Goal: Task Accomplishment & Management: Complete application form

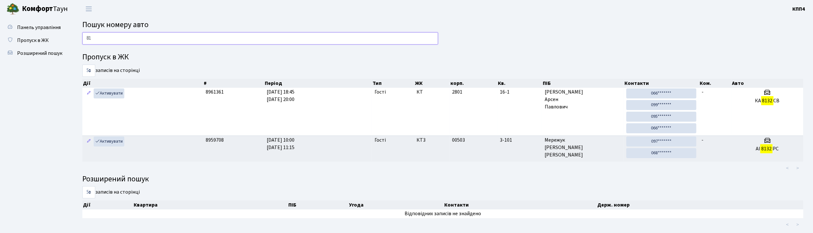
type input "8"
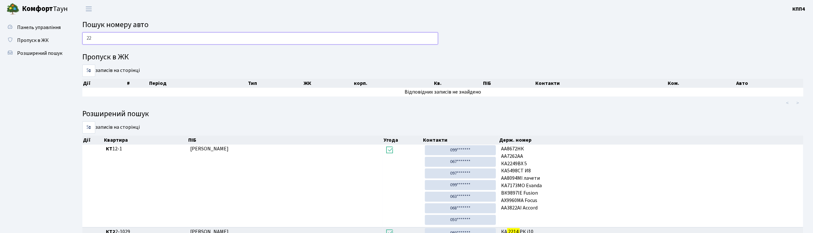
type input "2"
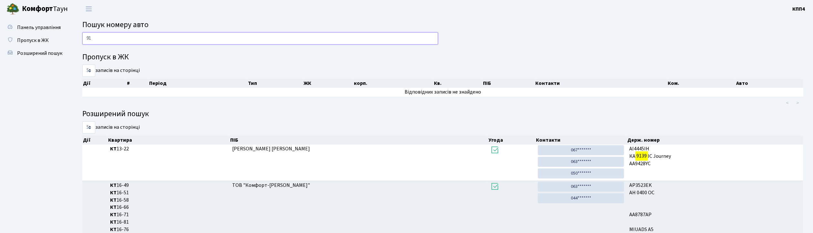
type input "9"
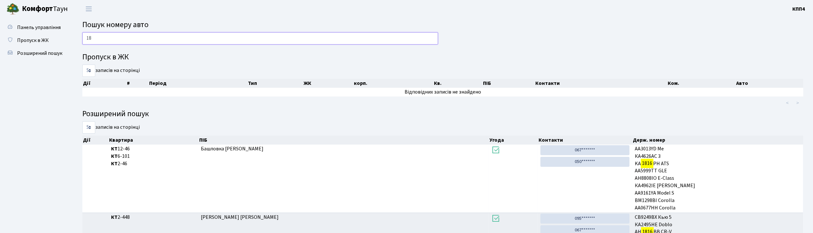
type input "1"
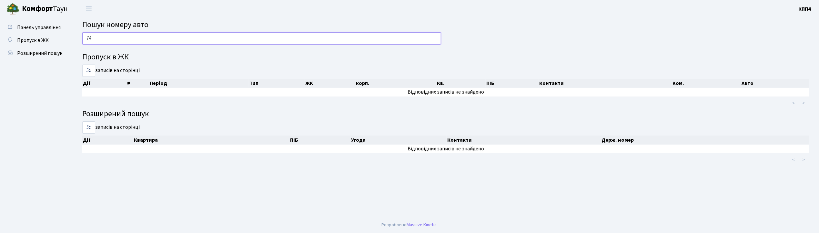
type input "7"
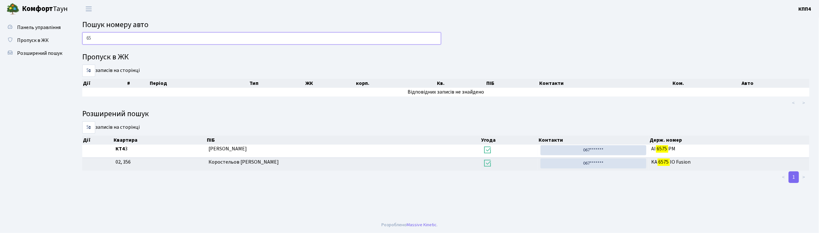
type input "6"
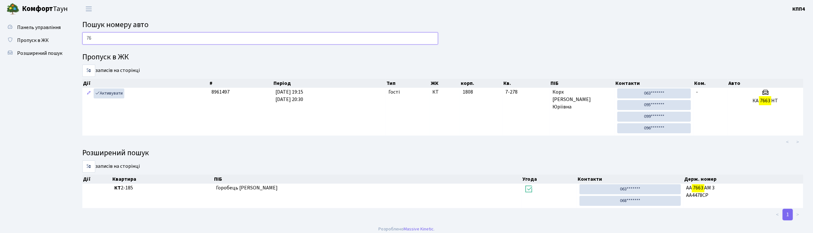
type input "7"
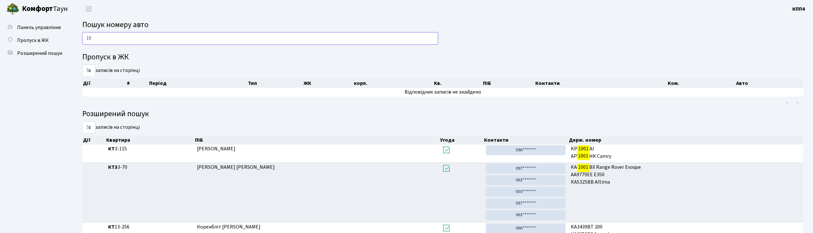
type input "1"
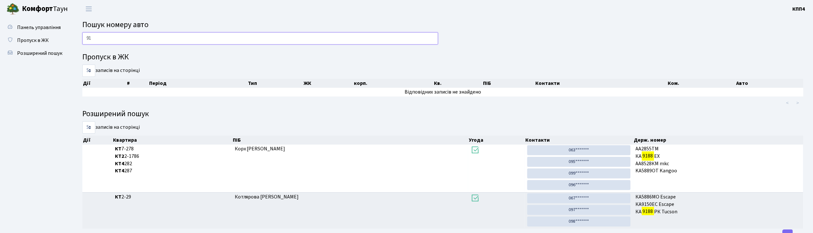
type input "9"
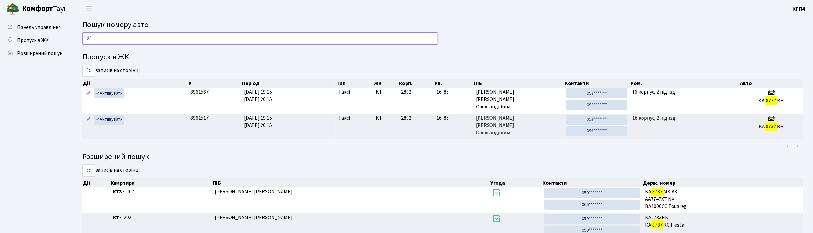
type input "8"
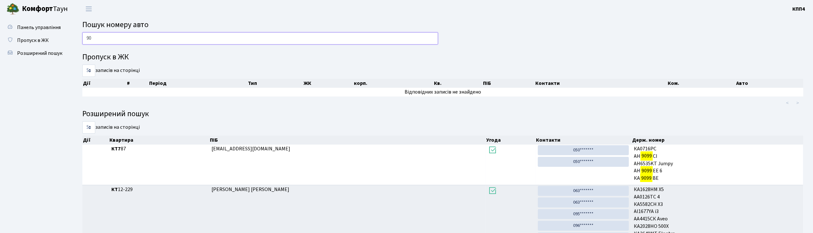
type input "9"
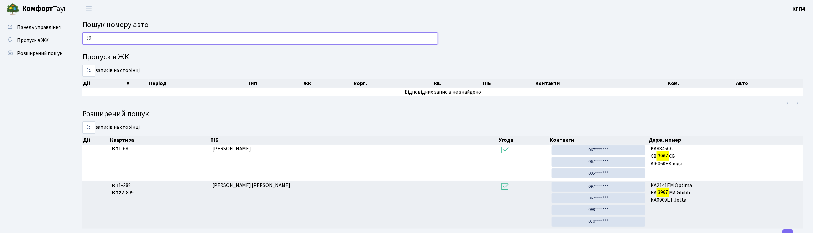
type input "3"
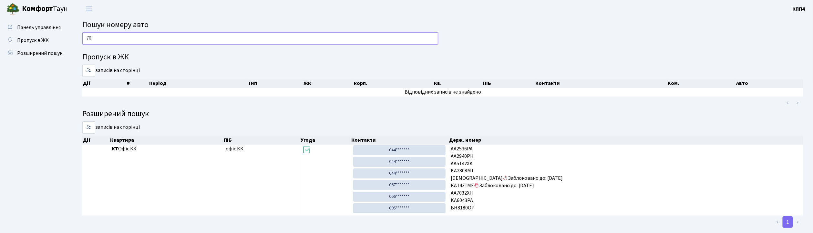
type input "7"
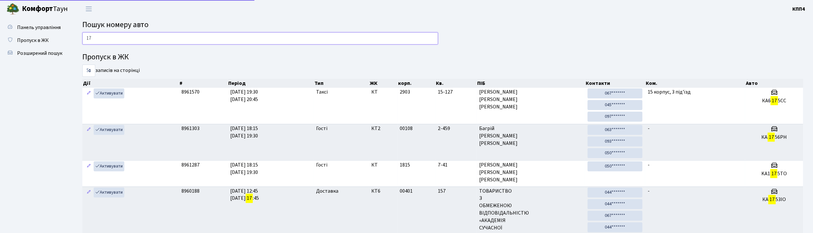
type input "1"
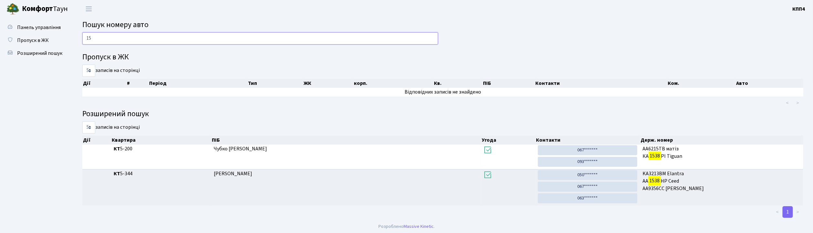
type input "1"
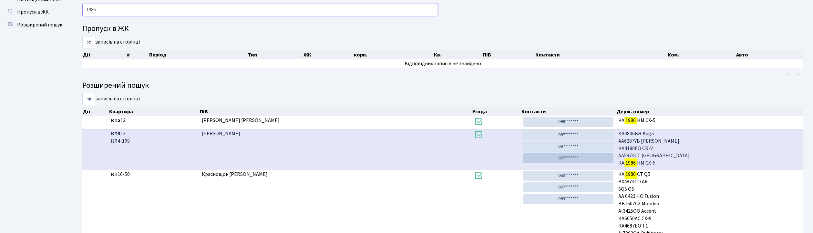
scroll to position [43, 0]
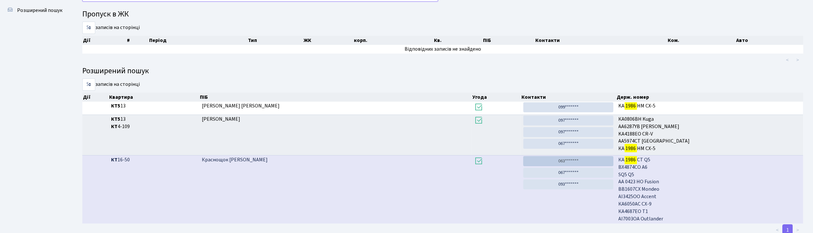
type input "1986"
click at [567, 163] on link "063*******" at bounding box center [568, 161] width 90 height 10
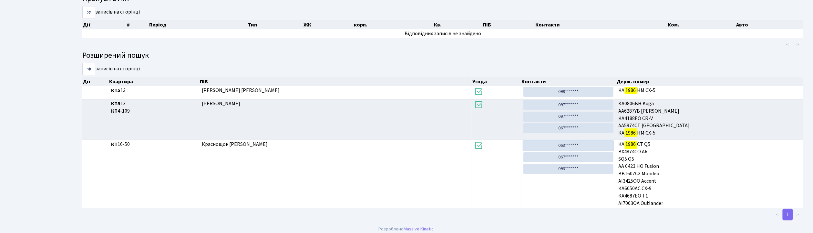
scroll to position [63, 0]
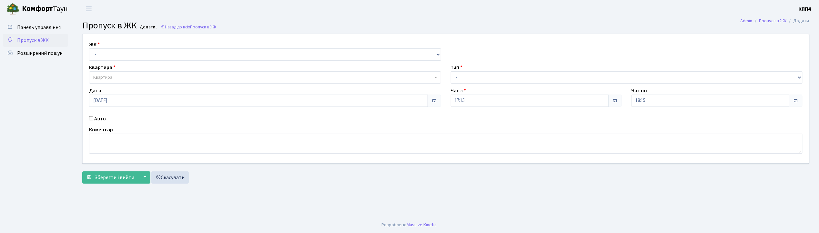
click at [92, 119] on input "Авто" at bounding box center [91, 118] width 4 height 4
checkbox input "true"
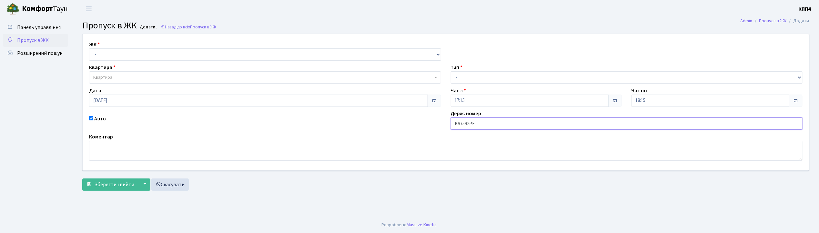
type input "КА7592РЕ"
click at [97, 51] on select "- КТ, вул. Регенераторна, 4 КТ2, просп. [STREET_ADDRESS] [STREET_ADDRESS] [PERS…" at bounding box center [265, 54] width 352 height 12
select select "271"
click at [89, 48] on select "- КТ, вул. Регенераторна, 4 КТ2, просп. [STREET_ADDRESS] [STREET_ADDRESS] [PERS…" at bounding box center [265, 54] width 352 height 12
select select
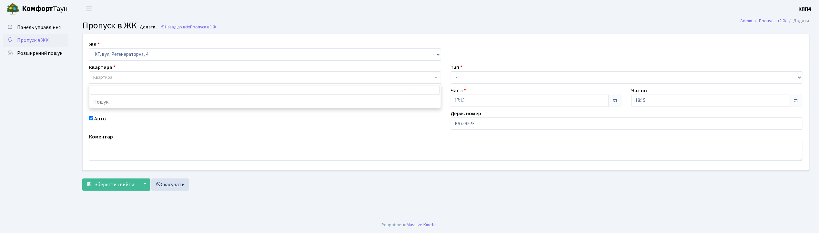
click at [102, 72] on span "Квартира" at bounding box center [265, 77] width 352 height 12
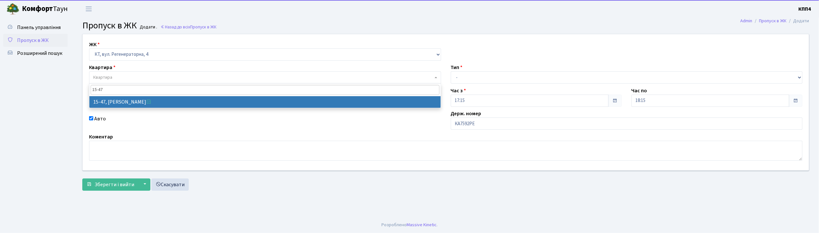
type input "15-47"
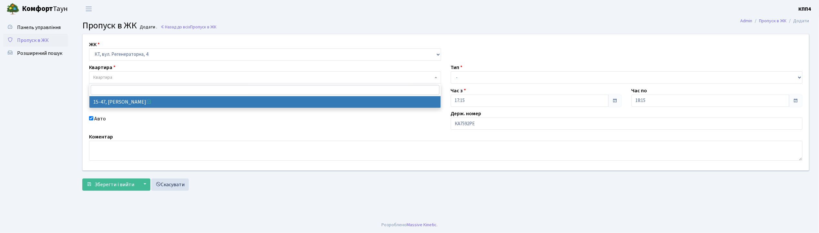
select select "8822"
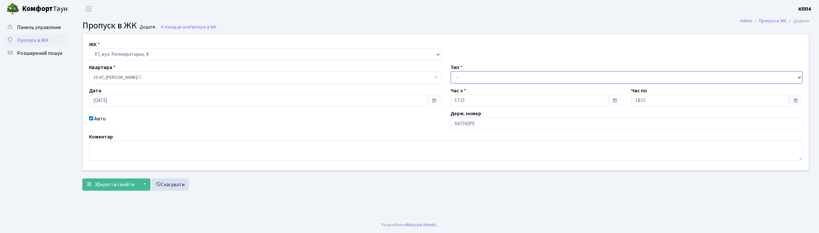
click at [460, 78] on select "- Доставка Таксі Гості Сервіс" at bounding box center [627, 77] width 352 height 12
select select "2"
click at [451, 71] on select "- Доставка Таксі Гості Сервіс" at bounding box center [627, 77] width 352 height 12
click at [114, 185] on span "Зберегти і вийти" at bounding box center [115, 184] width 40 height 7
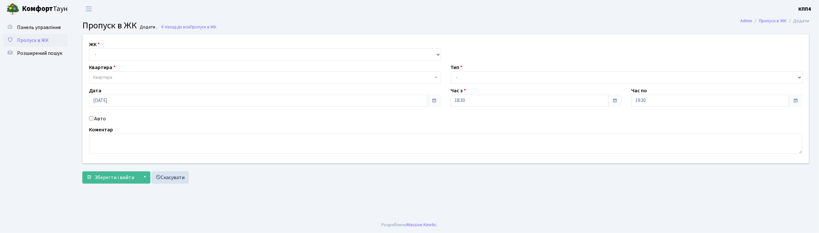
click at [91, 119] on input "Авто" at bounding box center [91, 118] width 4 height 4
checkbox input "true"
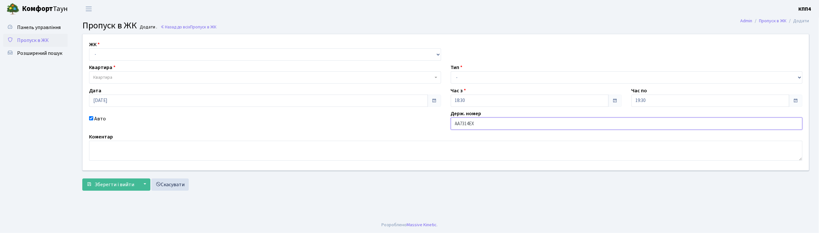
type input "АА7314ЕХ"
click at [90, 55] on select "- КТ, вул. Регенераторна, 4 КТ2, просп. Соборності, 17 КТ3, вул. Березнева, 16 …" at bounding box center [265, 54] width 352 height 12
select select "271"
click at [89, 48] on select "- КТ, вул. Регенераторна, 4 КТ2, просп. Соборності, 17 КТ3, вул. Березнева, 16 …" at bounding box center [265, 54] width 352 height 12
select select
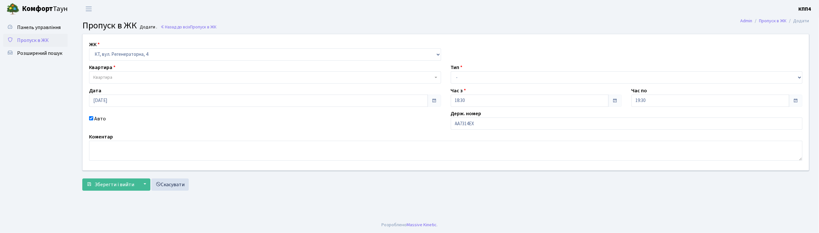
click at [106, 79] on span "Квартира" at bounding box center [102, 77] width 19 height 6
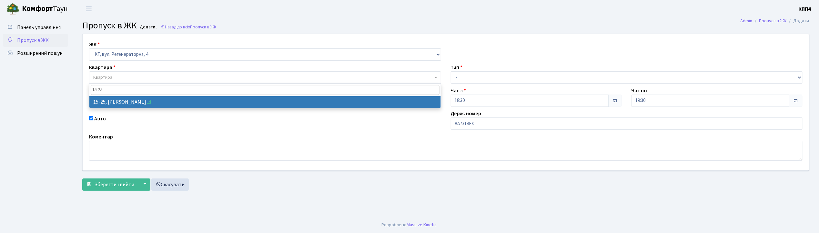
type input "15-25"
select select "8800"
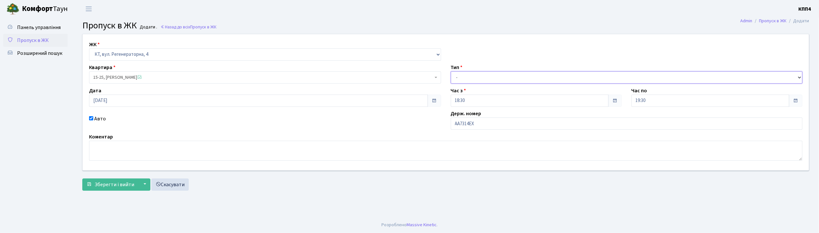
click at [464, 82] on select "- Доставка Таксі Гості Сервіс" at bounding box center [627, 77] width 352 height 12
select select "2"
click at [451, 71] on select "- Доставка Таксі Гості Сервіс" at bounding box center [627, 77] width 352 height 12
click at [107, 180] on button "Зберегти і вийти" at bounding box center [110, 185] width 56 height 12
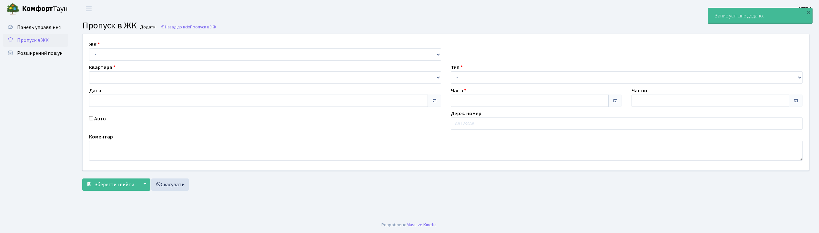
type input "[DATE]"
type input "19:00"
type input "20:00"
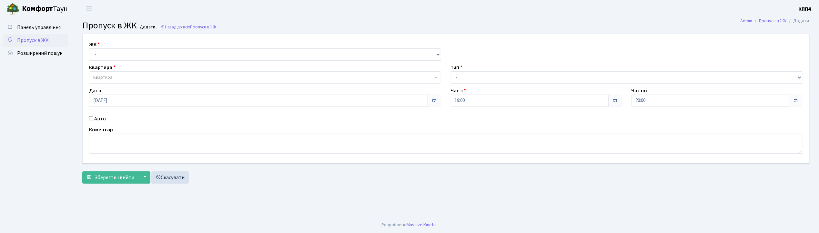
click at [89, 117] on input "Авто" at bounding box center [91, 118] width 4 height 4
checkbox input "true"
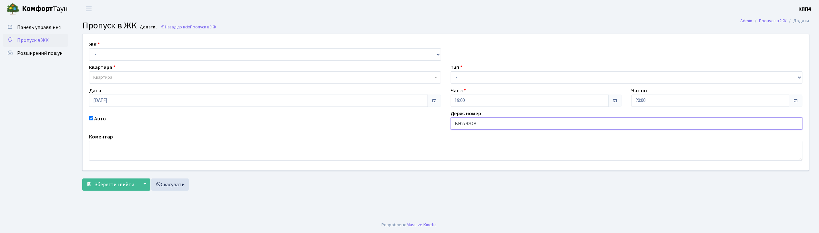
type input "ВН2792ОВ"
click at [111, 54] on select "- КТ, вул. Регенераторна, 4 КТ2, просп. [STREET_ADDRESS] [STREET_ADDRESS] [PERS…" at bounding box center [265, 54] width 352 height 12
select select "271"
click at [89, 48] on select "- КТ, вул. Регенераторна, 4 КТ2, просп. [STREET_ADDRESS] [STREET_ADDRESS] [PERS…" at bounding box center [265, 54] width 352 height 12
select select
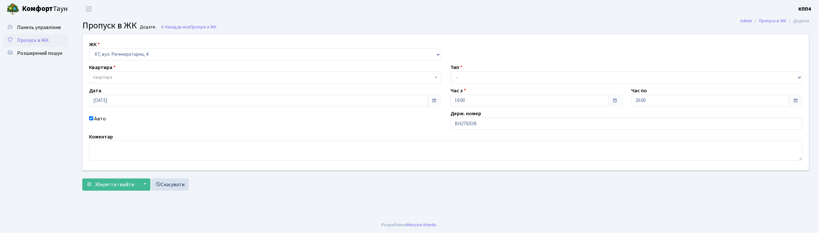
click at [115, 76] on span "Квартира" at bounding box center [263, 77] width 340 height 6
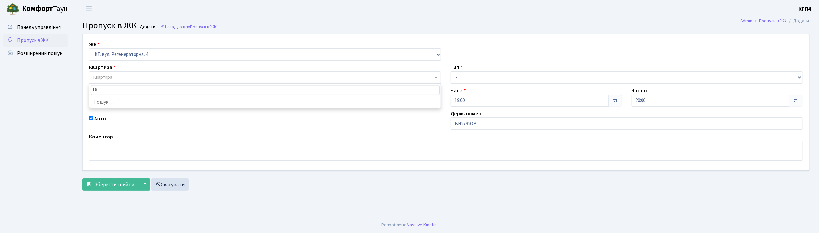
type input "16-"
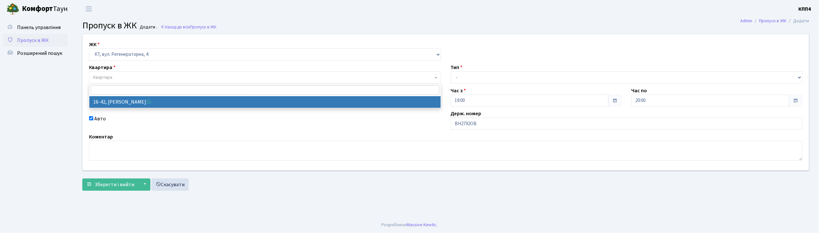
select select "8603"
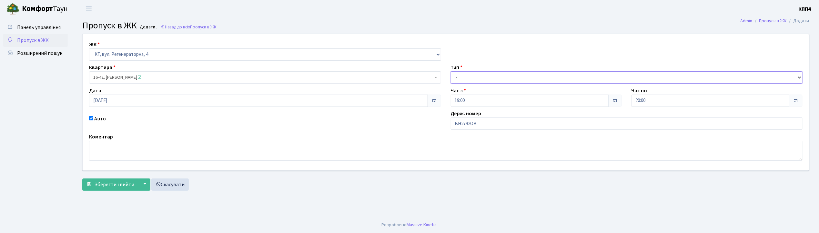
click at [463, 73] on select "- Доставка Таксі Гості Сервіс" at bounding box center [627, 77] width 352 height 12
select select "3"
click at [451, 71] on select "- Доставка Таксі Гості Сервіс" at bounding box center [627, 77] width 352 height 12
click at [127, 184] on span "Зберегти і вийти" at bounding box center [115, 184] width 40 height 7
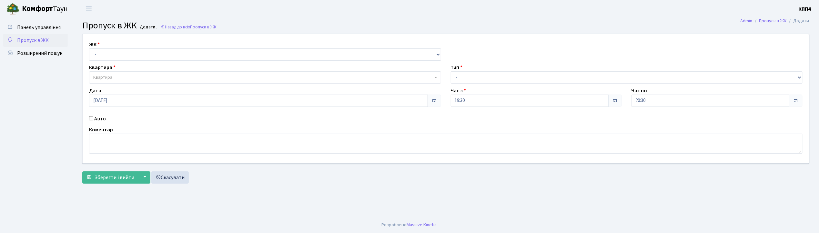
click at [90, 119] on input "Авто" at bounding box center [91, 118] width 4 height 4
checkbox input "true"
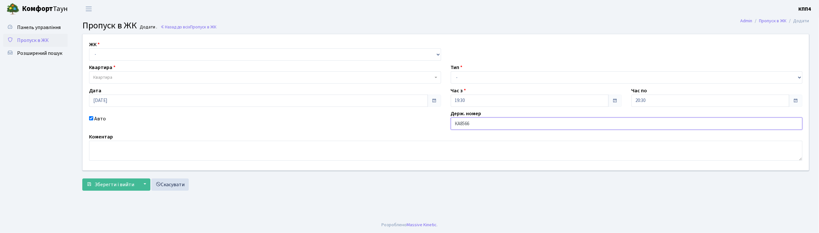
type input "КА8566ІН"
click at [119, 53] on select "- КТ, вул. Регенераторна, 4 КТ2, просп. [STREET_ADDRESS] [STREET_ADDRESS] [PERS…" at bounding box center [265, 54] width 352 height 12
select select "271"
click at [89, 48] on select "- КТ, вул. Регенераторна, 4 КТ2, просп. [STREET_ADDRESS] [STREET_ADDRESS] [PERS…" at bounding box center [265, 54] width 352 height 12
select select
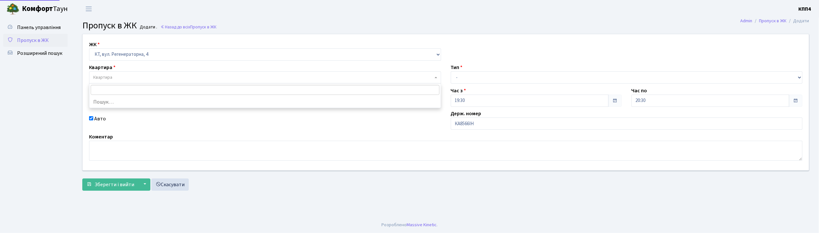
click at [120, 79] on span "Квартира" at bounding box center [263, 77] width 340 height 6
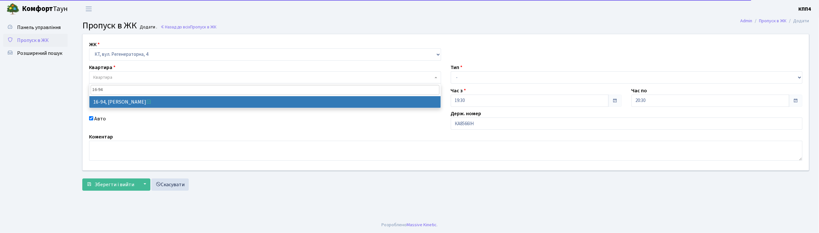
type input "16-94"
select select "8655"
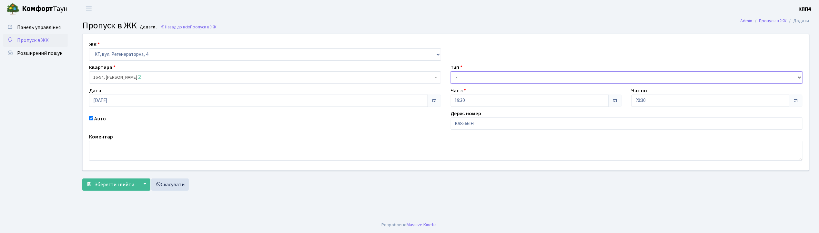
click at [476, 77] on select "- Доставка Таксі Гості Сервіс" at bounding box center [627, 77] width 352 height 12
select select "2"
click at [451, 71] on select "- Доставка Таксі Гості Сервіс" at bounding box center [627, 77] width 352 height 12
click at [104, 187] on span "Зберегти і вийти" at bounding box center [115, 184] width 40 height 7
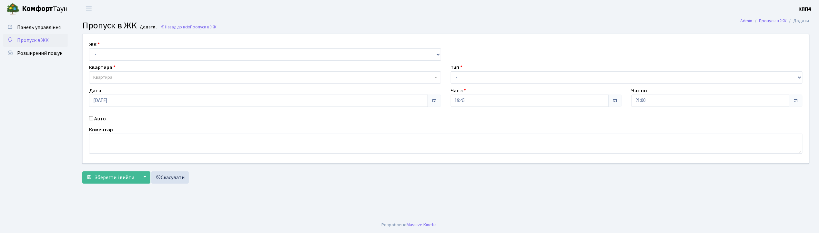
click at [89, 118] on input "Авто" at bounding box center [91, 118] width 4 height 4
checkbox input "true"
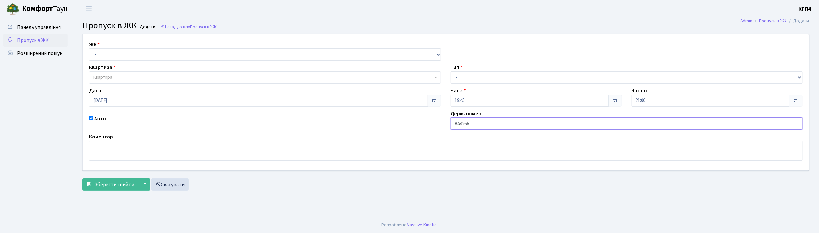
type input "АА4266YВ"
click at [108, 59] on select "- КТ, вул. Регенераторна, 4 КТ2, просп. [STREET_ADDRESS] [STREET_ADDRESS] [PERS…" at bounding box center [265, 54] width 352 height 12
select select "271"
click at [89, 48] on select "- КТ, вул. Регенераторна, 4 КТ2, просп. [STREET_ADDRESS] [STREET_ADDRESS] [PERS…" at bounding box center [265, 54] width 352 height 12
select select
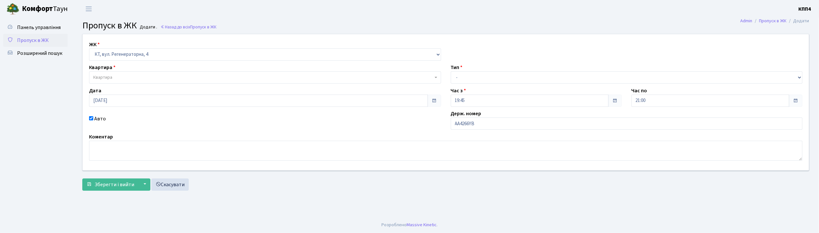
click at [108, 74] on span "Квартира" at bounding box center [265, 77] width 352 height 12
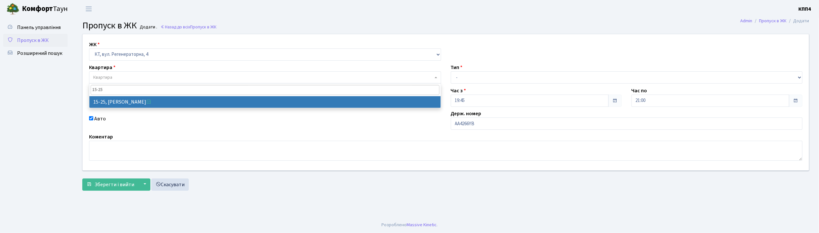
type input "15-25"
select select "8800"
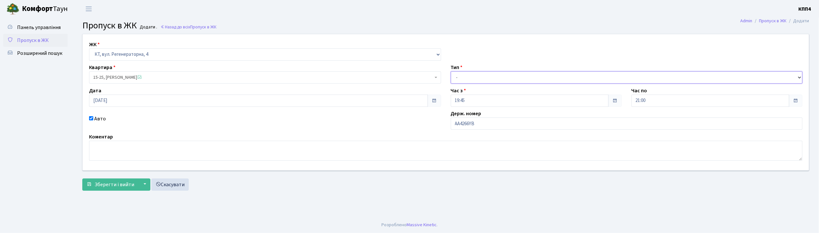
click at [460, 77] on select "- Доставка Таксі Гості Сервіс" at bounding box center [627, 77] width 352 height 12
select select "2"
click at [451, 71] on select "- Доставка Таксі Гості Сервіс" at bounding box center [627, 77] width 352 height 12
click at [121, 184] on span "Зберегти і вийти" at bounding box center [115, 184] width 40 height 7
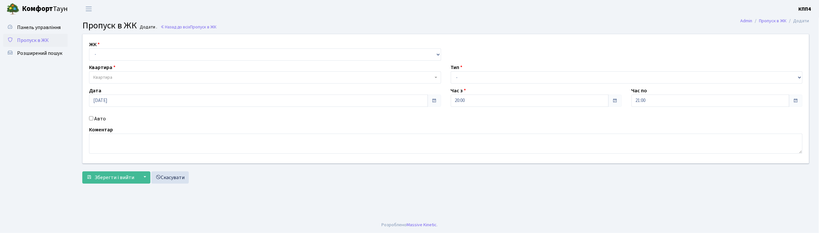
click at [91, 119] on input "Авто" at bounding box center [91, 118] width 4 height 4
checkbox input "true"
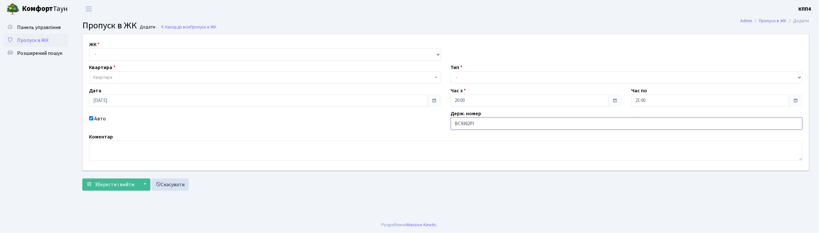
type input "ВС9362РІ"
click at [112, 55] on select "- КТ, вул. Регенераторна, 4 КТ2, просп. [STREET_ADDRESS] [STREET_ADDRESS] [PERS…" at bounding box center [265, 54] width 352 height 12
select select "271"
click at [89, 48] on select "- КТ, вул. Регенераторна, 4 КТ2, просп. [STREET_ADDRESS] [STREET_ADDRESS] [PERS…" at bounding box center [265, 54] width 352 height 12
select select
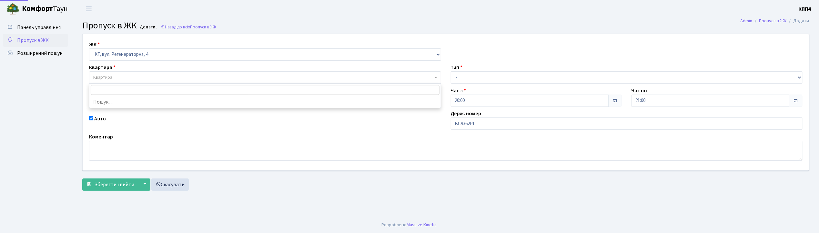
click at [111, 74] on span "Квартира" at bounding box center [265, 77] width 352 height 12
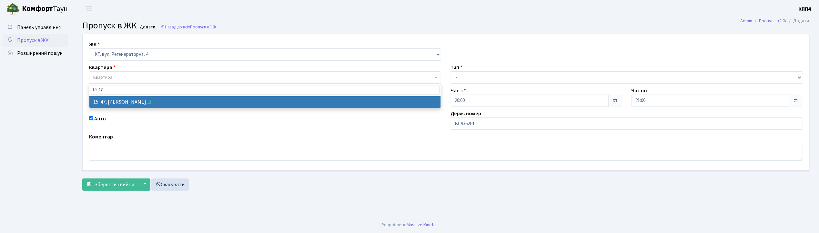
type input "15-47"
select select "8822"
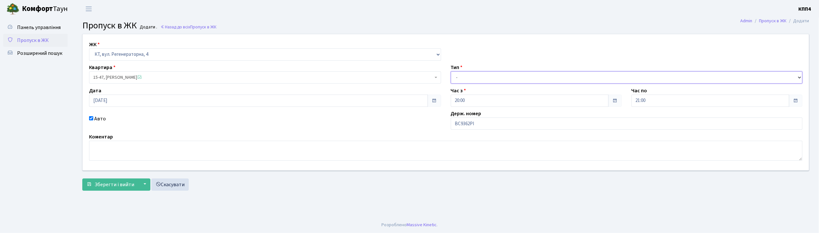
click at [475, 75] on select "- Доставка Таксі Гості Сервіс" at bounding box center [627, 77] width 352 height 12
select select "2"
click at [451, 71] on select "- Доставка Таксі Гості Сервіс" at bounding box center [627, 77] width 352 height 12
click at [111, 181] on span "Зберегти і вийти" at bounding box center [115, 184] width 40 height 7
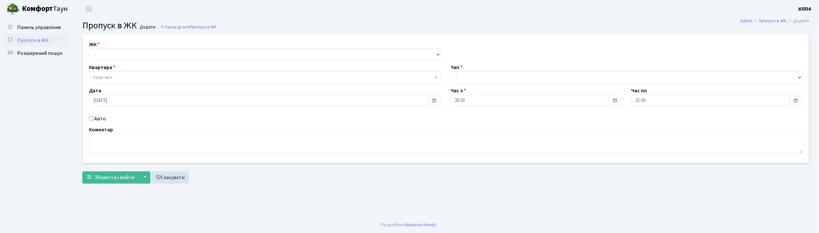
click at [91, 119] on input "Авто" at bounding box center [91, 118] width 4 height 4
checkbox input "true"
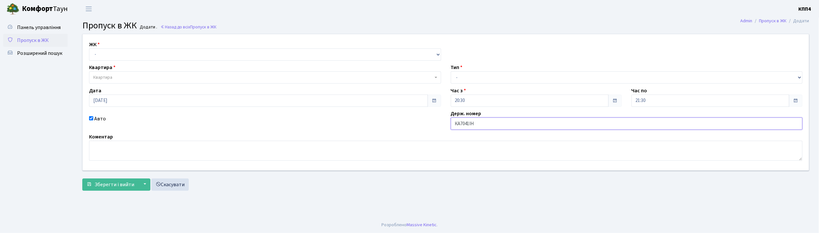
type input "КА7041ІН"
click at [98, 55] on select "- КТ, вул. Регенераторна, 4 КТ2, просп. Соборності, 17 КТ3, вул. Березнева, 16 …" at bounding box center [265, 54] width 352 height 12
select select "271"
click at [89, 48] on select "- КТ, вул. Регенераторна, 4 КТ2, просп. Соборності, 17 КТ3, вул. Березнева, 16 …" at bounding box center [265, 54] width 352 height 12
select select
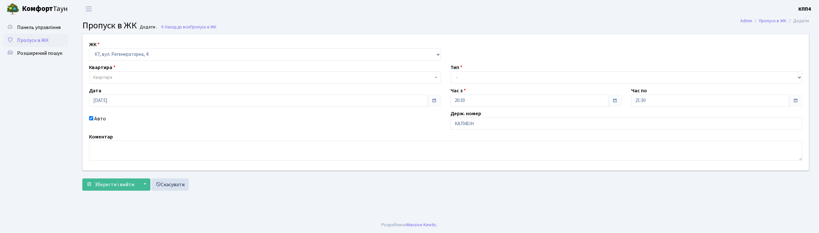
click at [105, 76] on span "Квартира" at bounding box center [102, 77] width 19 height 6
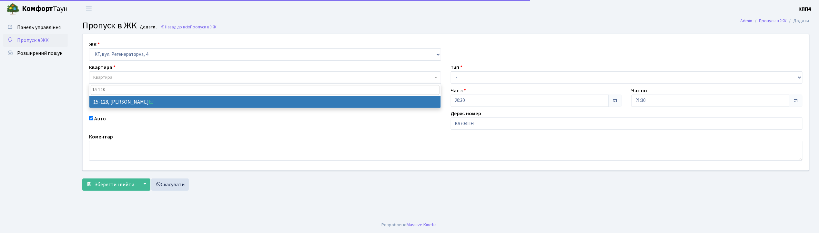
type input "15-128"
select select "8903"
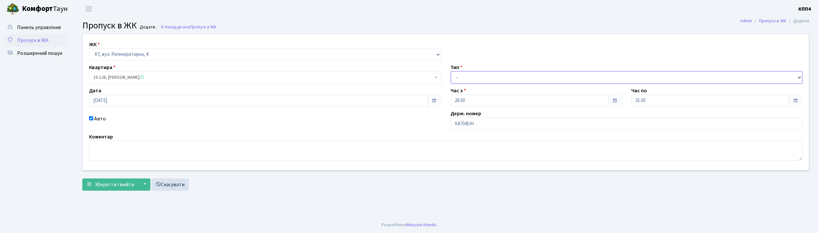
click at [501, 77] on select "- Доставка Таксі Гості Сервіс" at bounding box center [627, 77] width 352 height 12
select select "2"
click at [451, 71] on select "- Доставка Таксі Гості Сервіс" at bounding box center [627, 77] width 352 height 12
click at [122, 184] on span "Зберегти і вийти" at bounding box center [115, 184] width 40 height 7
